Goal: Task Accomplishment & Management: Complete application form

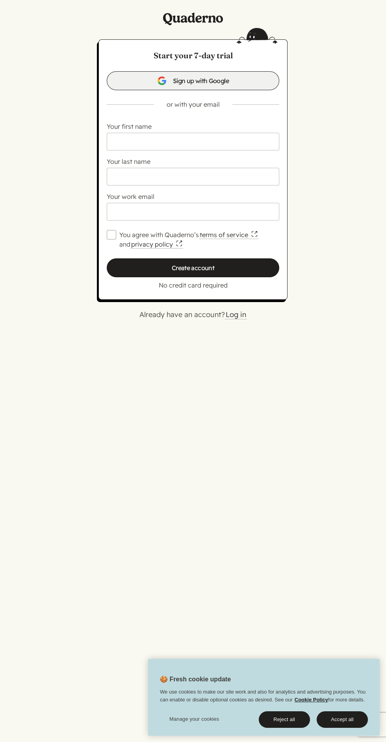
click at [194, 86] on link "Sign up with Google" at bounding box center [193, 80] width 172 height 19
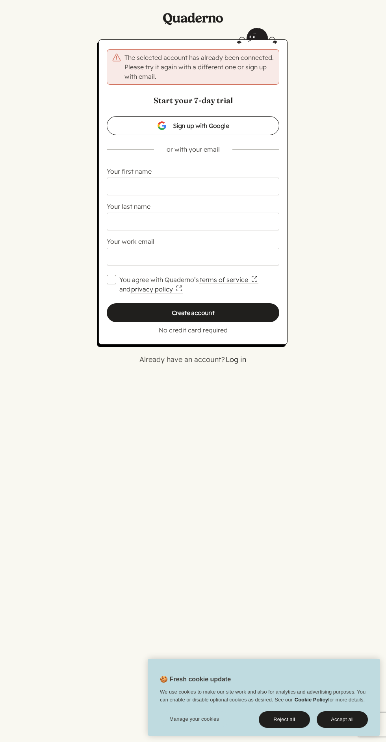
click at [192, 191] on input "Your first name" at bounding box center [193, 187] width 172 height 18
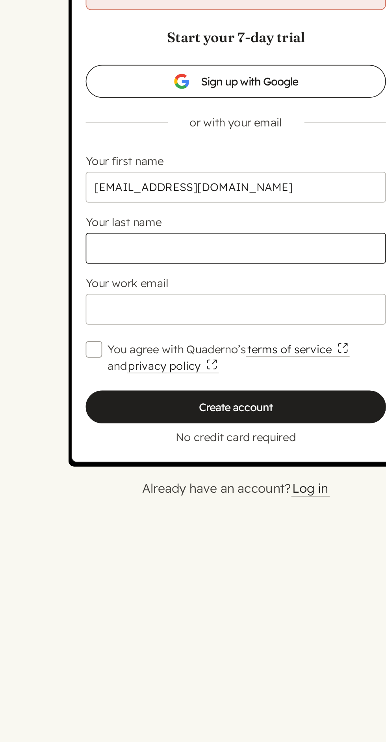
click at [185, 225] on input "Your last name" at bounding box center [193, 222] width 172 height 18
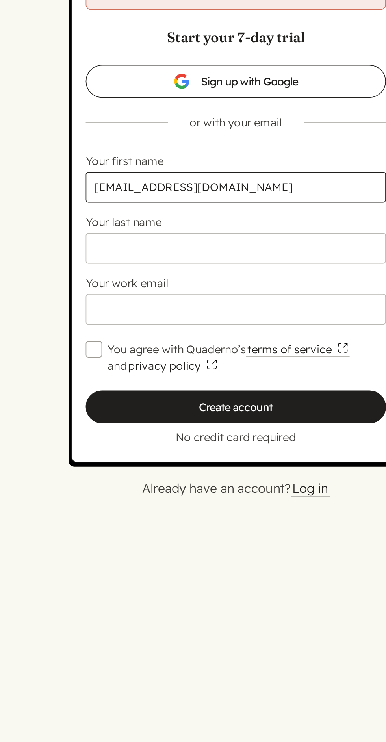
click at [210, 191] on input "sksaminuddin88@gmail.com" at bounding box center [193, 187] width 172 height 18
type input "sksamin"
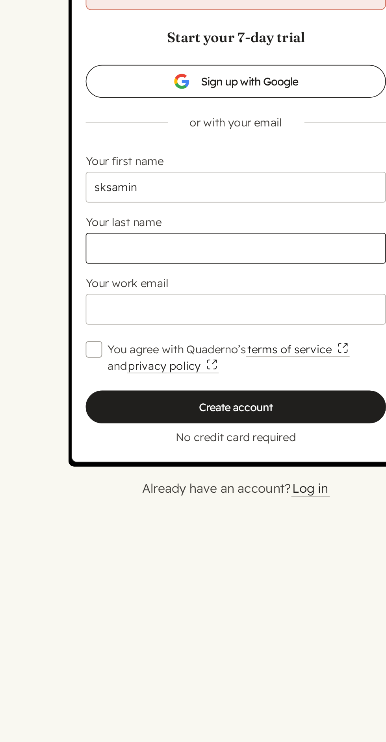
click at [180, 221] on input "Your last name" at bounding box center [193, 222] width 172 height 18
type input "Uddin"
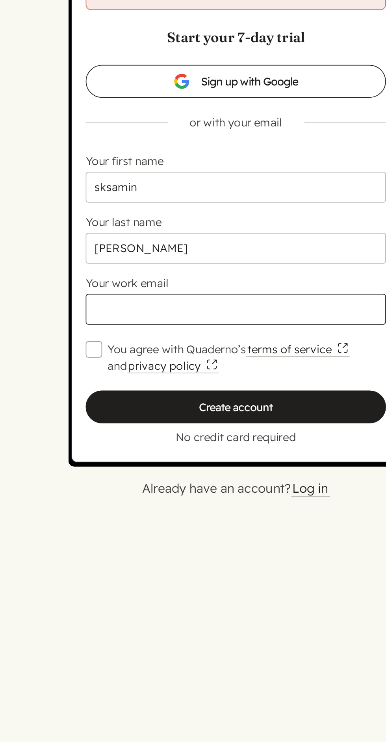
click at [191, 257] on input "Your work email" at bounding box center [193, 257] width 172 height 18
type input "sksaminuddnin599@gmail.com"
click at [125, 282] on label "You agree with Quaderno’s terms of service and privacy policy" at bounding box center [199, 284] width 160 height 19
click at [116, 282] on input "You agree with Quaderno’s terms of service and privacy policy" at bounding box center [111, 279] width 9 height 9
checkbox input "true"
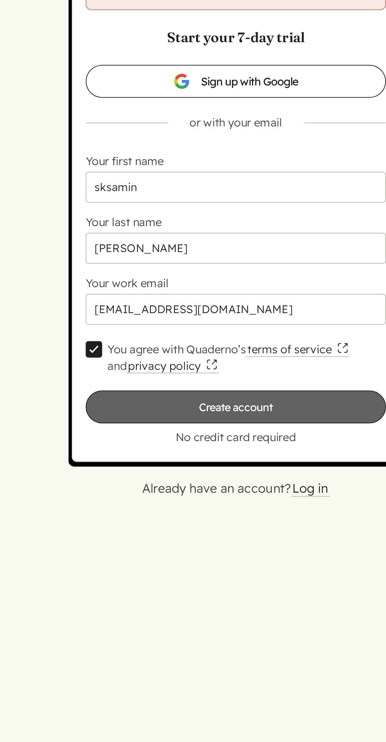
click at [208, 312] on input "Create account" at bounding box center [193, 312] width 172 height 19
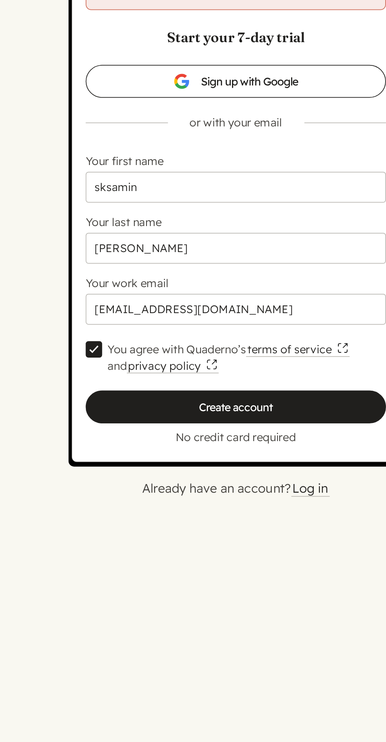
type input "Please wait…"
